Goal: Task Accomplishment & Management: Use online tool/utility

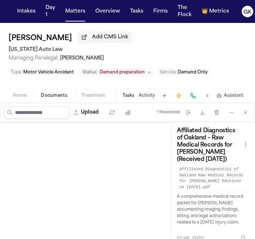
scroll to position [353, 0]
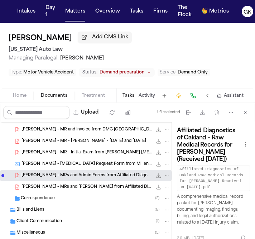
click at [100, 187] on span "[PERSON_NAME] - MRs and [PERSON_NAME] from Affiliated Diagnostics of Oakland - …" at bounding box center [86, 187] width 131 height 6
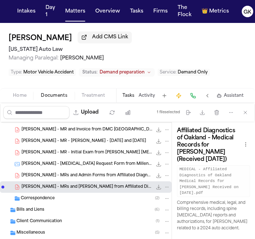
click at [106, 159] on div "[PERSON_NAME] - [MEDICAL_DATA] Request Form from Millennium Diagnostic Center -…" at bounding box center [86, 163] width 172 height 11
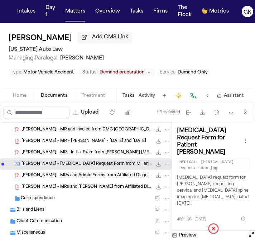
click at [109, 154] on span "[PERSON_NAME] - MR - Initial Exam from [PERSON_NAME] [MEDICAL_DATA] - [DATE]" at bounding box center [86, 153] width 131 height 6
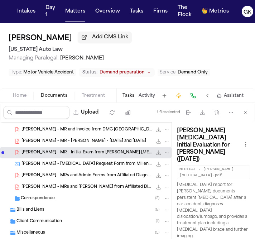
click at [111, 167] on div "[PERSON_NAME] - [MEDICAL_DATA] Request Form from Millennium Diagnostic Center -…" at bounding box center [86, 163] width 172 height 11
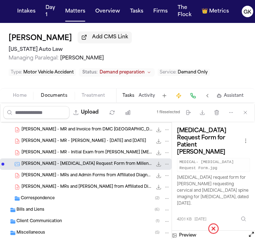
click at [105, 179] on div "[PERSON_NAME] - MRs and Admin Forms from Affiliated Diagnostics of Oakland - [D…" at bounding box center [86, 175] width 172 height 11
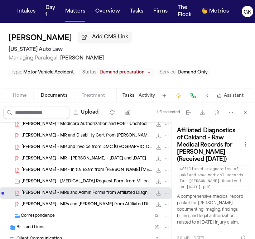
scroll to position [332, 0]
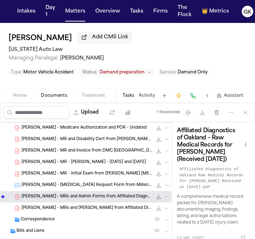
click at [111, 155] on div "[PERSON_NAME] - MR and Invoice from DMC [GEOGRAPHIC_DATA] - [DATE] to [DATE] 4.…" at bounding box center [86, 150] width 172 height 11
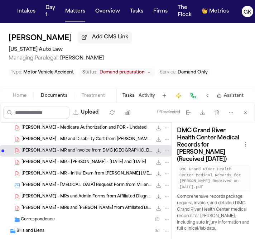
click at [116, 139] on span "[PERSON_NAME] - MR and Disability Cert from [PERSON_NAME] MD - [DATE] to [DATE]" at bounding box center [86, 139] width 131 height 6
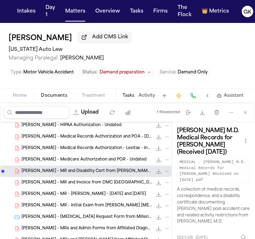
scroll to position [299, 0]
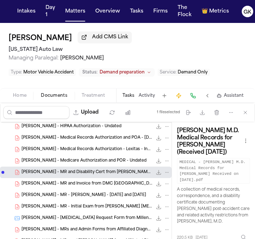
click at [116, 144] on div "[PERSON_NAME] - Medical Records Authorization - Lexitas - Ink Signed 575.3 KB •…" at bounding box center [86, 149] width 172 height 11
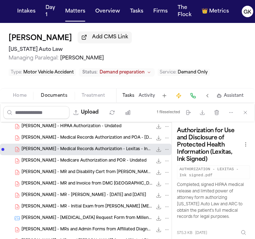
click at [116, 135] on span "[PERSON_NAME] - Medical Records Authorization and POA - [DATE]" at bounding box center [86, 138] width 131 height 6
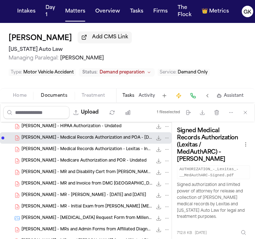
click at [0, 0] on span "575.3 KB • PDF" at bounding box center [0, 0] width 0 height 0
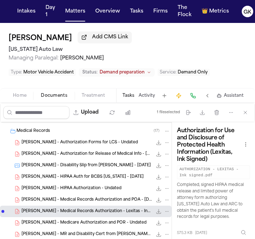
scroll to position [238, 0]
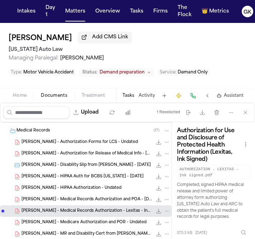
click at [98, 187] on span "[PERSON_NAME] - HIPAA Authorization - Undated" at bounding box center [71, 188] width 100 height 6
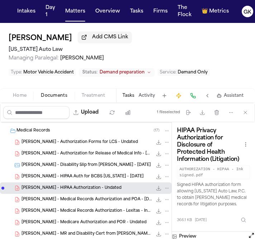
click at [101, 172] on div "[PERSON_NAME] - HIPAA Auth for BCBS [US_STATE] - [DATE] 689.8 KB • PDF" at bounding box center [86, 176] width 172 height 11
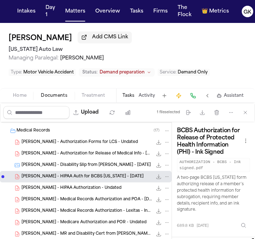
click at [101, 164] on span "[PERSON_NAME] - Disability Slip from [PERSON_NAME] - [DATE]" at bounding box center [85, 165] width 129 height 6
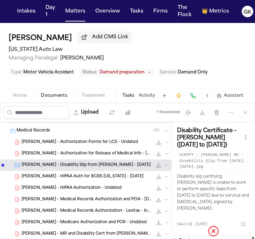
click at [105, 151] on span "[PERSON_NAME] - Authorization for Release of Medical Info - [US_STATE] Courts -…" at bounding box center [86, 154] width 131 height 6
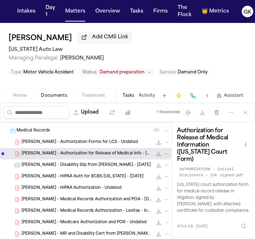
click at [109, 141] on span "[PERSON_NAME] - Authorization Forms for LCS - Undated" at bounding box center [79, 142] width 116 height 6
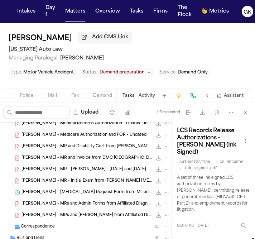
scroll to position [0, 134]
click at [104, 95] on span "Demand" at bounding box center [104, 96] width 19 height 6
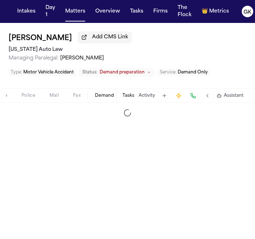
select select "**********"
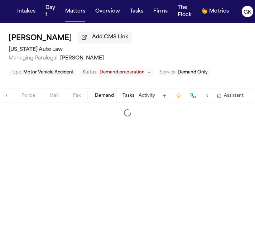
select select "**********"
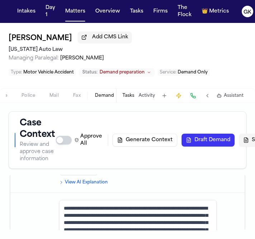
scroll to position [1560, 0]
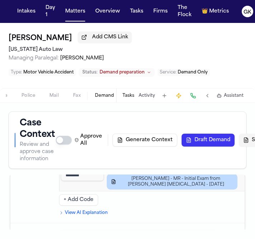
click at [191, 172] on input "**********" at bounding box center [172, 166] width 131 height 11
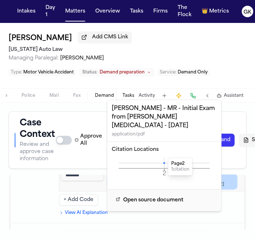
click at [165, 162] on icon at bounding box center [164, 163] width 2 height 2
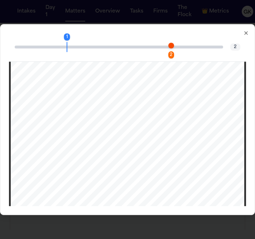
click at [169, 46] on span "Page 2 citation marker - 1 citation" at bounding box center [171, 46] width 6 height 6
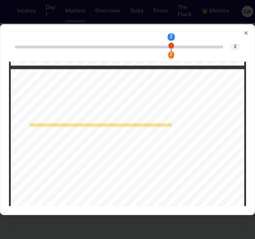
scroll to position [299, 0]
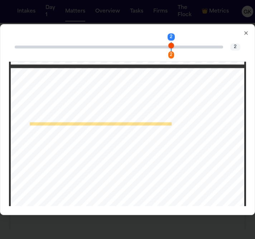
click at [247, 33] on icon "button" at bounding box center [246, 33] width 6 height 6
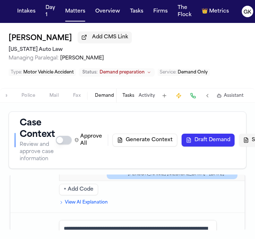
scroll to position [1572, 0]
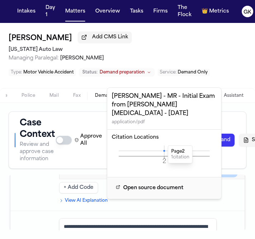
click at [164, 150] on icon at bounding box center [164, 151] width 2 height 2
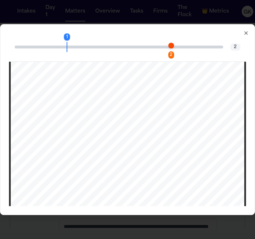
click at [172, 45] on span "Page 2 citation marker - 1 citation" at bounding box center [171, 46] width 6 height 6
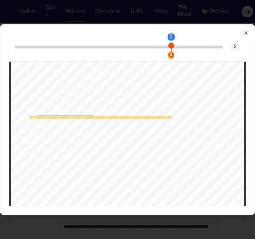
drag, startPoint x: 34, startPoint y: 118, endPoint x: 85, endPoint y: 117, distance: 50.9
click at [85, 117] on span "Dx: S33.101A - [MEDICAL_DATA] [MEDICAL_DATA]; Initial Encounter, M54.50 - [MEDI…" at bounding box center [123, 118] width 186 height 4
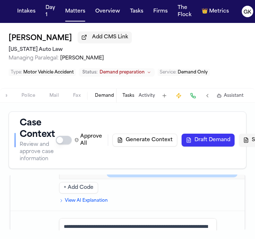
click at [95, 179] on td "********" at bounding box center [82, 163] width 46 height 32
click at [118, 160] on input "**********" at bounding box center [152, 154] width 91 height 11
drag, startPoint x: 95, startPoint y: 196, endPoint x: 54, endPoint y: 196, distance: 41.2
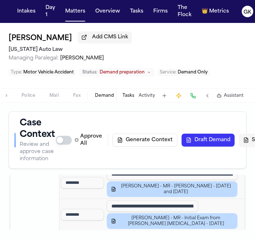
scroll to position [1521, 0]
click at [171, 180] on input "**********" at bounding box center [172, 173] width 131 height 11
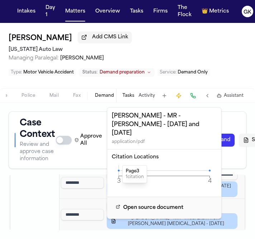
click at [119, 169] on icon at bounding box center [119, 170] width 2 height 2
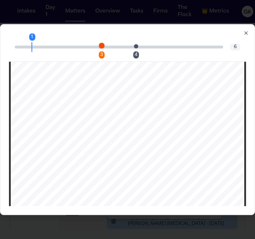
scroll to position [659, 0]
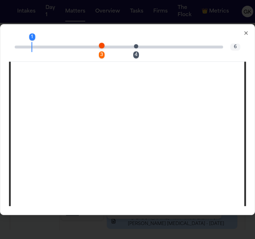
click at [103, 46] on span "Page 3 citation marker - 1 citation" at bounding box center [102, 46] width 6 height 6
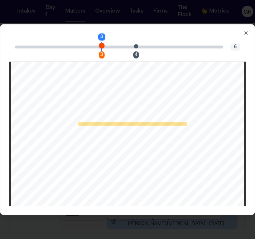
scroll to position [859, 0]
click at [138, 48] on span "Page 4 citation marker - 1 citation" at bounding box center [136, 46] width 4 height 4
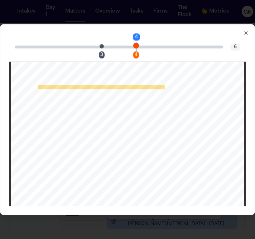
scroll to position [1114, 0]
click at [246, 32] on icon "button" at bounding box center [246, 33] width 6 height 6
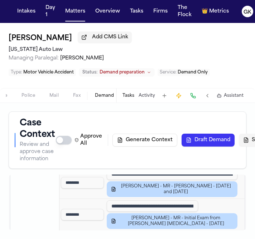
drag, startPoint x: 99, startPoint y: 213, endPoint x: 40, endPoint y: 213, distance: 59.1
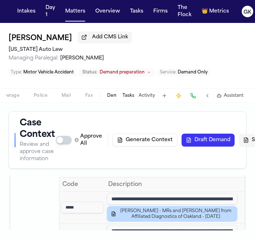
scroll to position [0, 61]
